Goal: Task Accomplishment & Management: Use online tool/utility

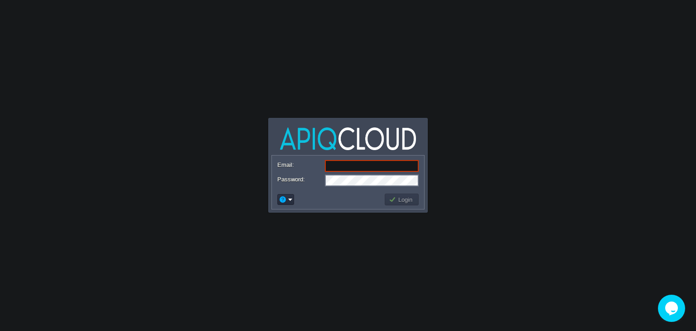
paste input "[EMAIL_ADDRESS][DOMAIN_NAME]"
type input "[EMAIL_ADDRESS][DOMAIN_NAME]"
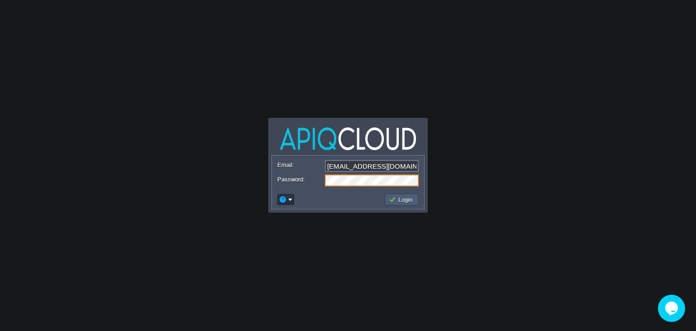
click at [401, 202] on button "Login" at bounding box center [402, 199] width 26 height 8
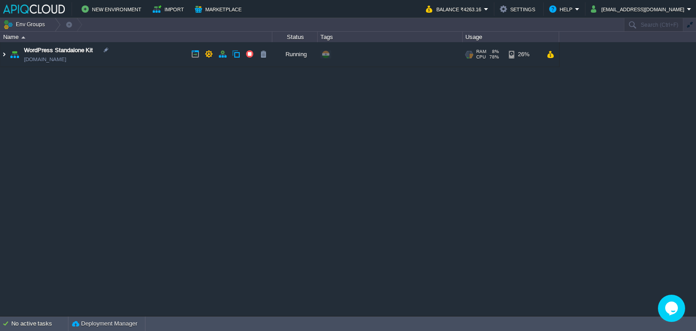
click at [2, 55] on img at bounding box center [3, 54] width 7 height 24
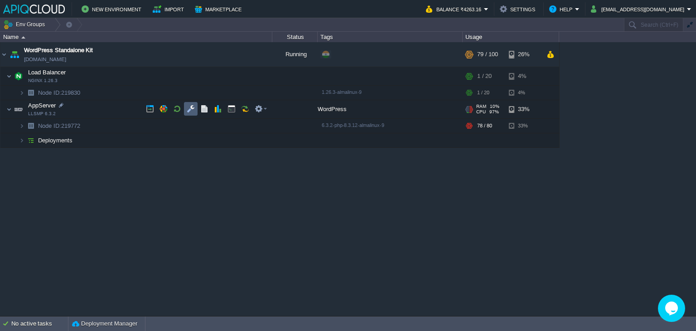
click at [195, 111] on td at bounding box center [191, 109] width 14 height 14
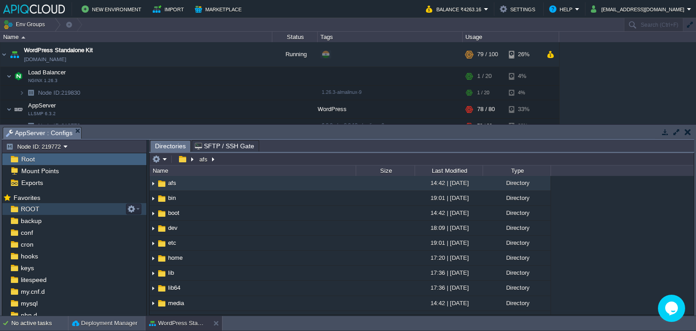
click at [54, 211] on div "ROOT" at bounding box center [74, 209] width 144 height 12
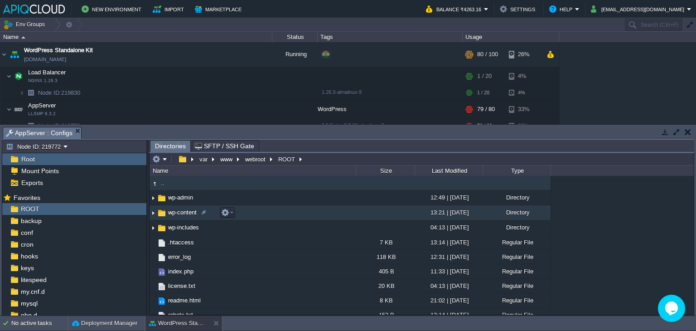
click at [154, 214] on img at bounding box center [152, 213] width 7 height 14
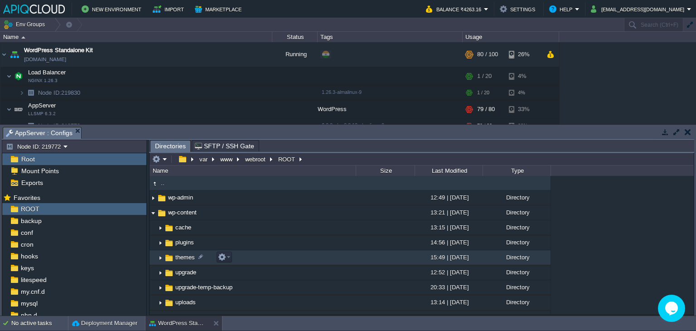
click at [161, 258] on img at bounding box center [160, 257] width 7 height 14
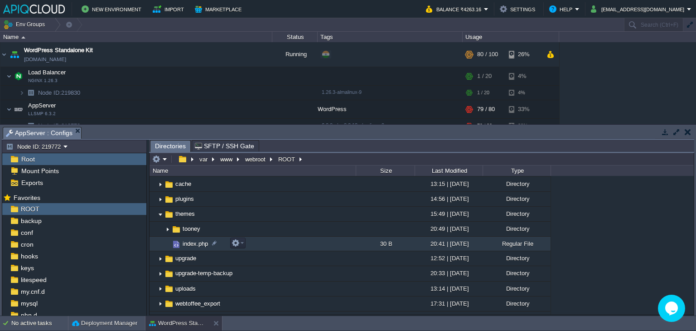
scroll to position [45, 0]
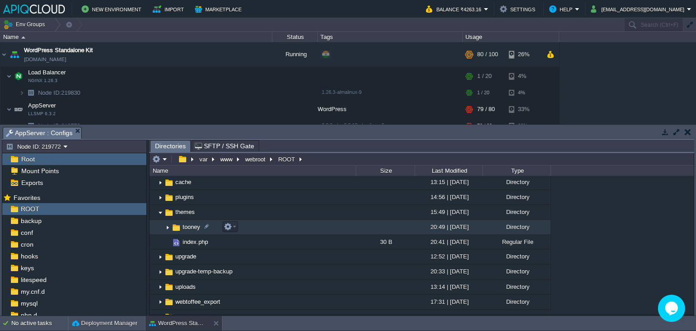
click at [168, 227] on img at bounding box center [167, 227] width 7 height 14
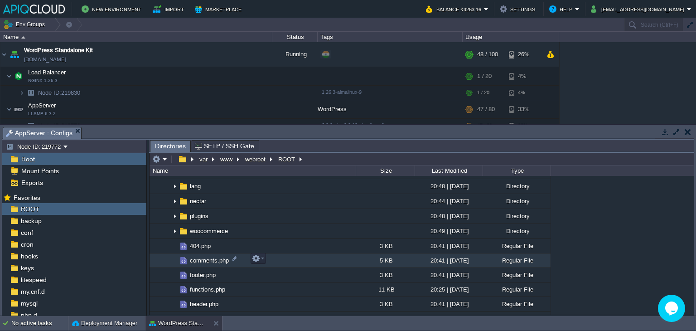
scroll to position [181, 0]
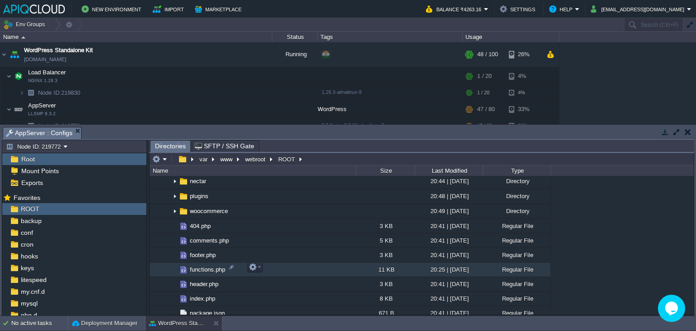
click at [196, 266] on span "functions.php" at bounding box center [207, 269] width 38 height 8
drag, startPoint x: 199, startPoint y: 268, endPoint x: 230, endPoint y: 271, distance: 31.4
click at [230, 271] on div at bounding box center [231, 267] width 8 height 8
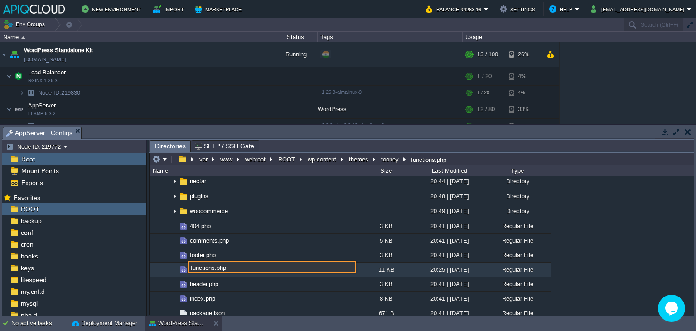
click at [177, 269] on img at bounding box center [174, 269] width 7 height 14
click at [254, 269] on button "button" at bounding box center [253, 267] width 8 height 8
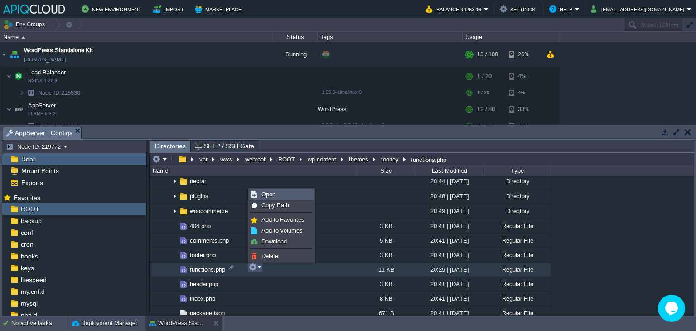
click at [278, 191] on link "Open" at bounding box center [281, 194] width 65 height 10
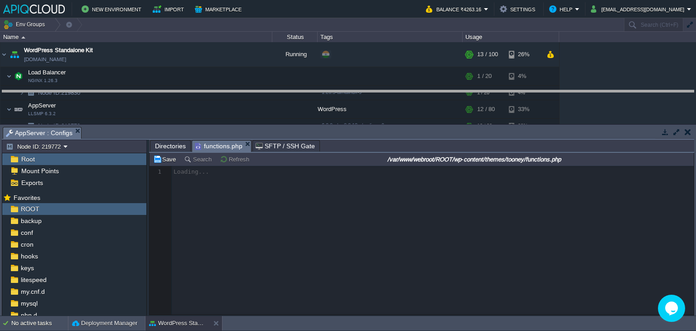
drag, startPoint x: 330, startPoint y: 128, endPoint x: 330, endPoint y: 91, distance: 36.7
click at [330, 91] on body "New Environment Import Marketplace Bonus ₹0.00 Upgrade Account Balance ₹4263.16…" at bounding box center [348, 165] width 696 height 331
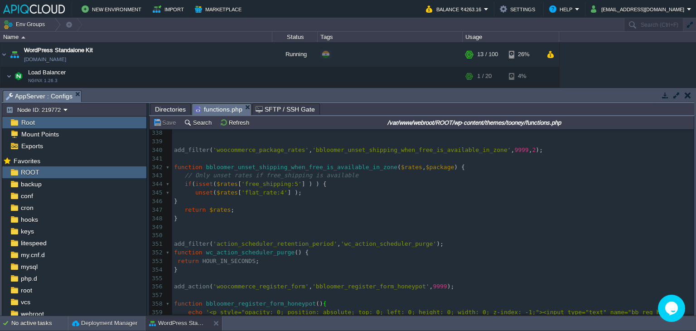
scroll to position [0, 0]
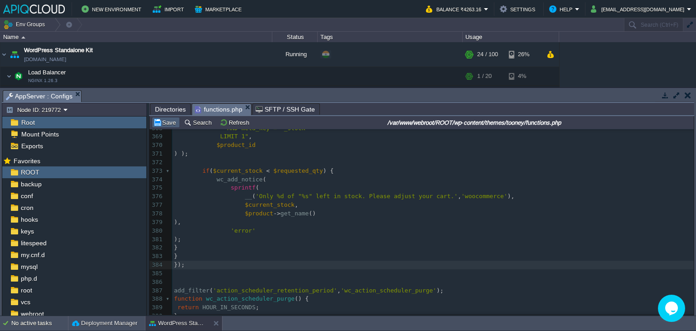
click at [164, 123] on button "Save" at bounding box center [165, 122] width 25 height 8
